Goal: Feedback & Contribution: Submit feedback/report problem

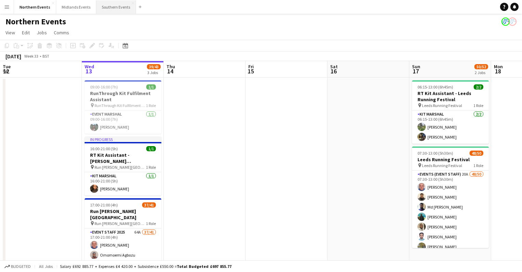
click at [110, 8] on button "Southern Events Close" at bounding box center [116, 6] width 40 height 13
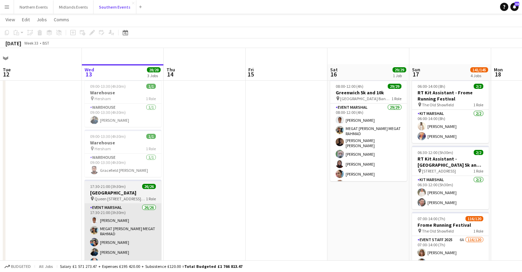
scroll to position [55, 0]
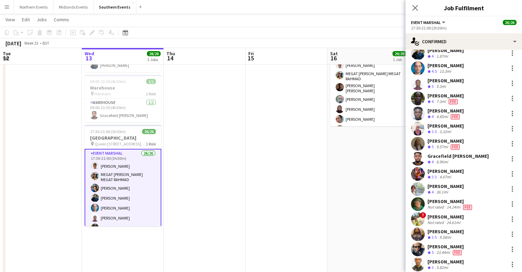
scroll to position [110, 0]
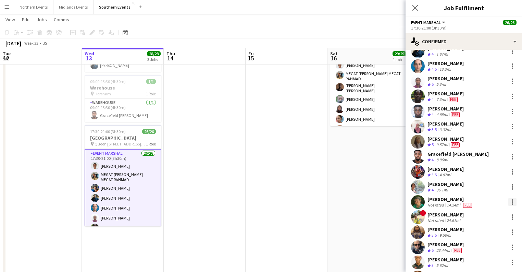
click at [335, 203] on div at bounding box center [512, 202] width 8 height 8
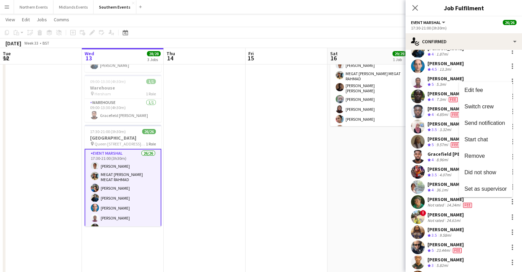
click at [335, 201] on div at bounding box center [261, 136] width 522 height 272
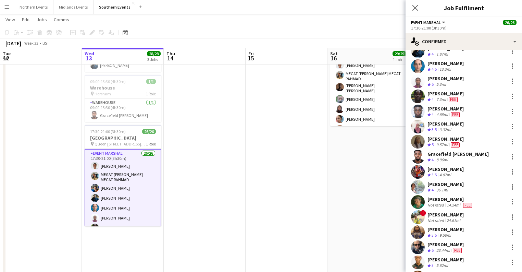
click at [335, 199] on div "[PERSON_NAME]" at bounding box center [451, 199] width 46 height 6
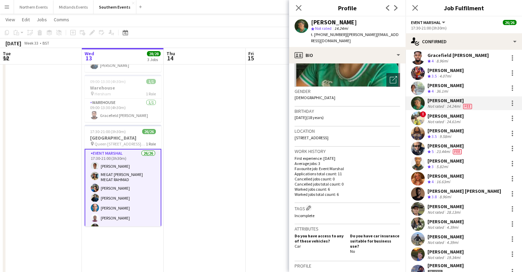
scroll to position [33, 0]
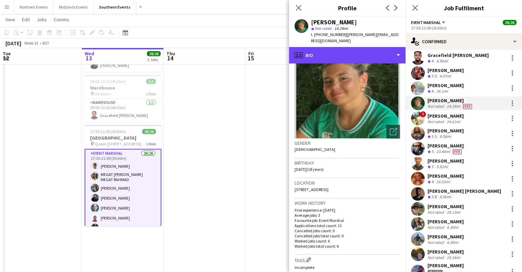
drag, startPoint x: 344, startPoint y: 49, endPoint x: 323, endPoint y: 152, distance: 105.3
click at [335, 49] on div "profile Bio" at bounding box center [347, 55] width 116 height 16
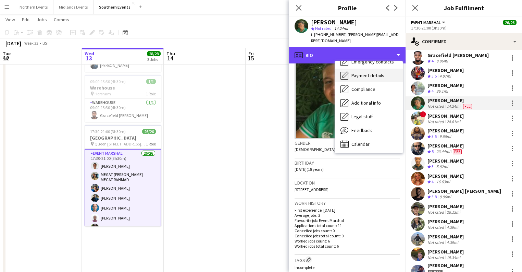
scroll to position [64, 0]
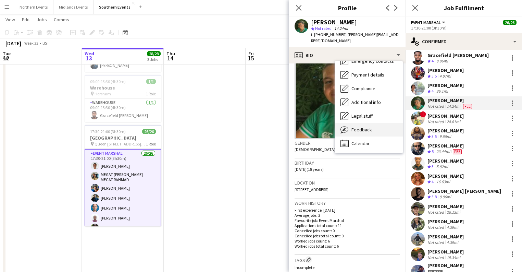
click at [335, 126] on span "Feedback" at bounding box center [361, 129] width 21 height 6
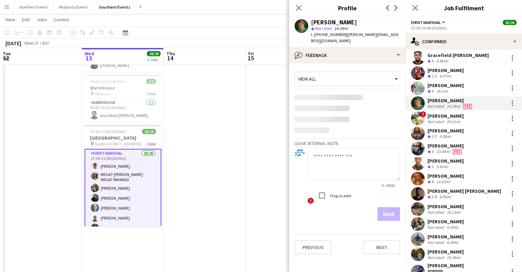
click at [334, 149] on textarea at bounding box center [354, 164] width 92 height 33
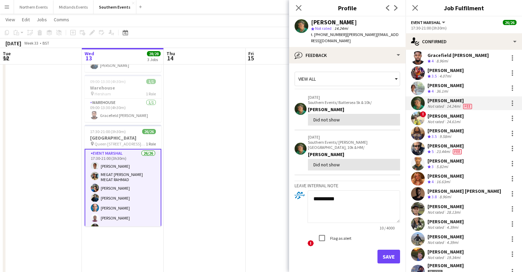
type textarea "**********"
click at [335, 235] on label "Flag as alert" at bounding box center [340, 237] width 23 height 5
click at [335, 249] on button "Save" at bounding box center [389, 256] width 23 height 14
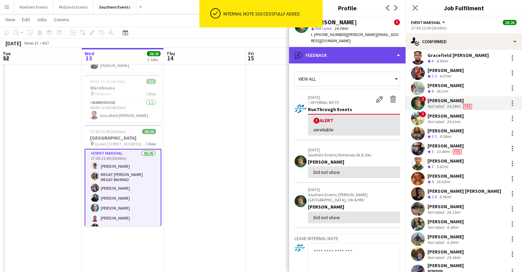
click at [335, 48] on div "bubble-pencil Feedback" at bounding box center [347, 55] width 116 height 16
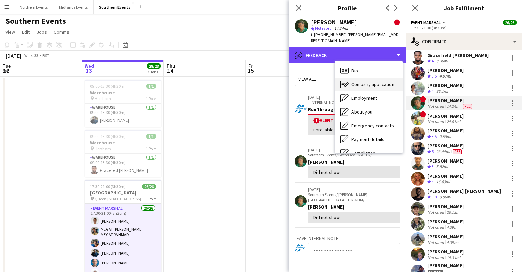
scroll to position [0, 0]
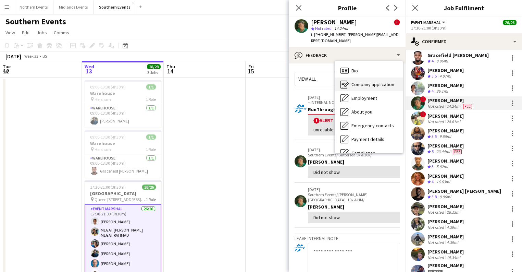
click at [335, 81] on span "Company application" at bounding box center [372, 84] width 43 height 6
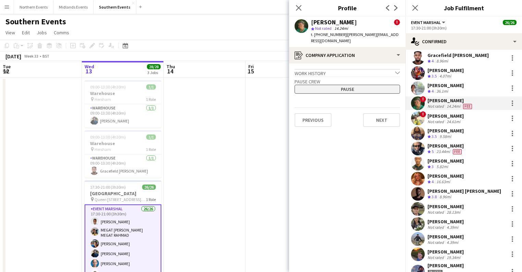
click at [335, 85] on button "Pause" at bounding box center [348, 89] width 106 height 9
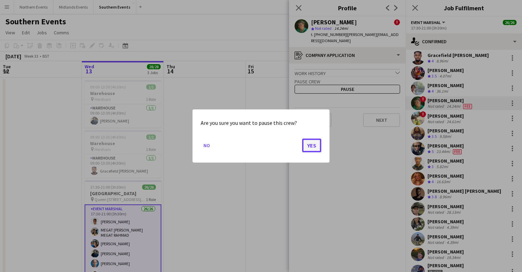
click at [317, 144] on button "Yes" at bounding box center [311, 145] width 19 height 14
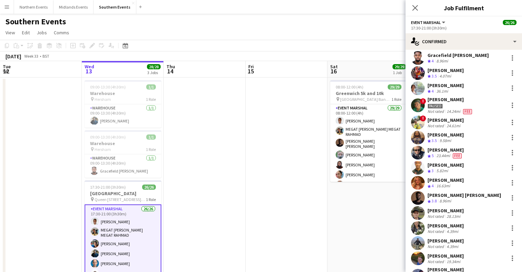
click at [335, 103] on div "! [PERSON_NAME] Paused Not rated 14.24mi Fee" at bounding box center [464, 105] width 116 height 18
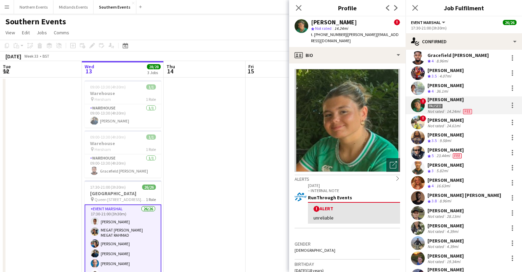
click at [237, 8] on app-navbar "Menu Boards Boards Boards All jobs Status Workforce Workforce My Workforce Recr…" at bounding box center [261, 7] width 522 height 14
